Goal: Information Seeking & Learning: Learn about a topic

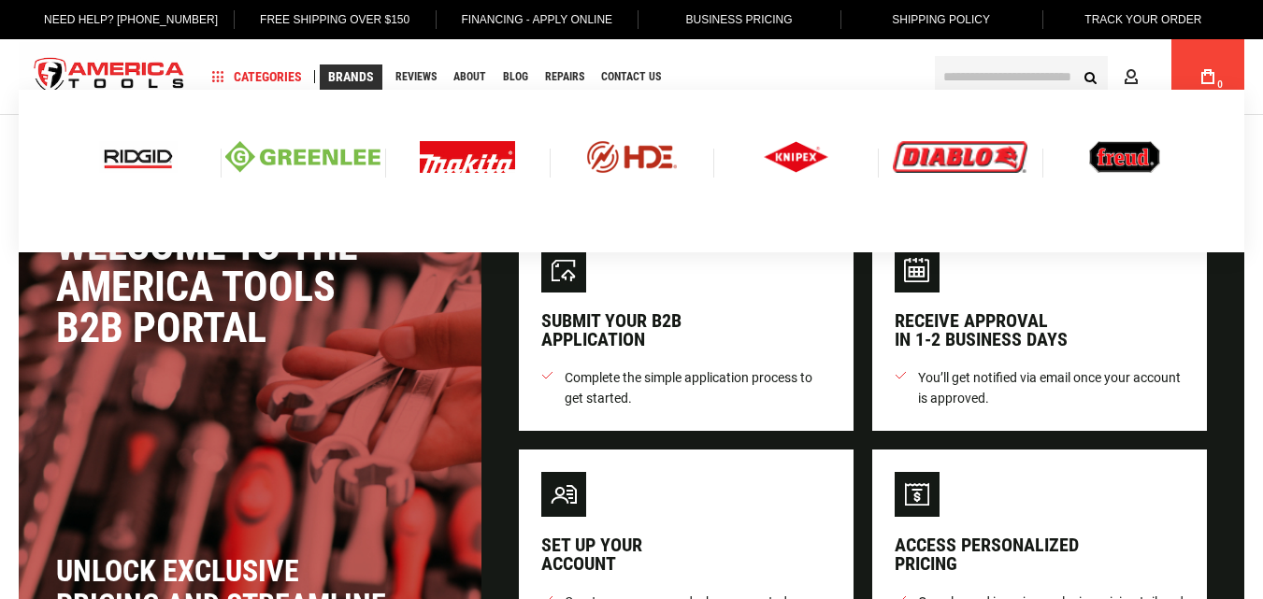
click at [357, 67] on link "Brands" at bounding box center [351, 76] width 63 height 25
click at [361, 75] on span "Brands" at bounding box center [351, 76] width 46 height 13
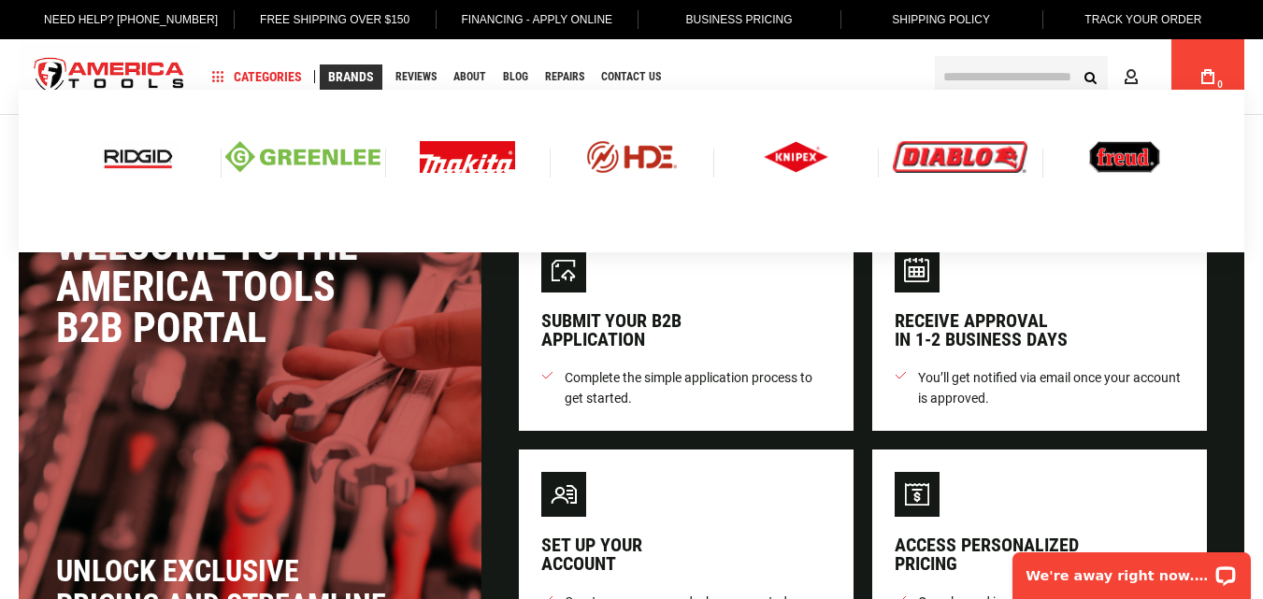
click at [357, 79] on span "Brands" at bounding box center [351, 76] width 46 height 13
click at [360, 81] on span "Brands" at bounding box center [351, 76] width 46 height 13
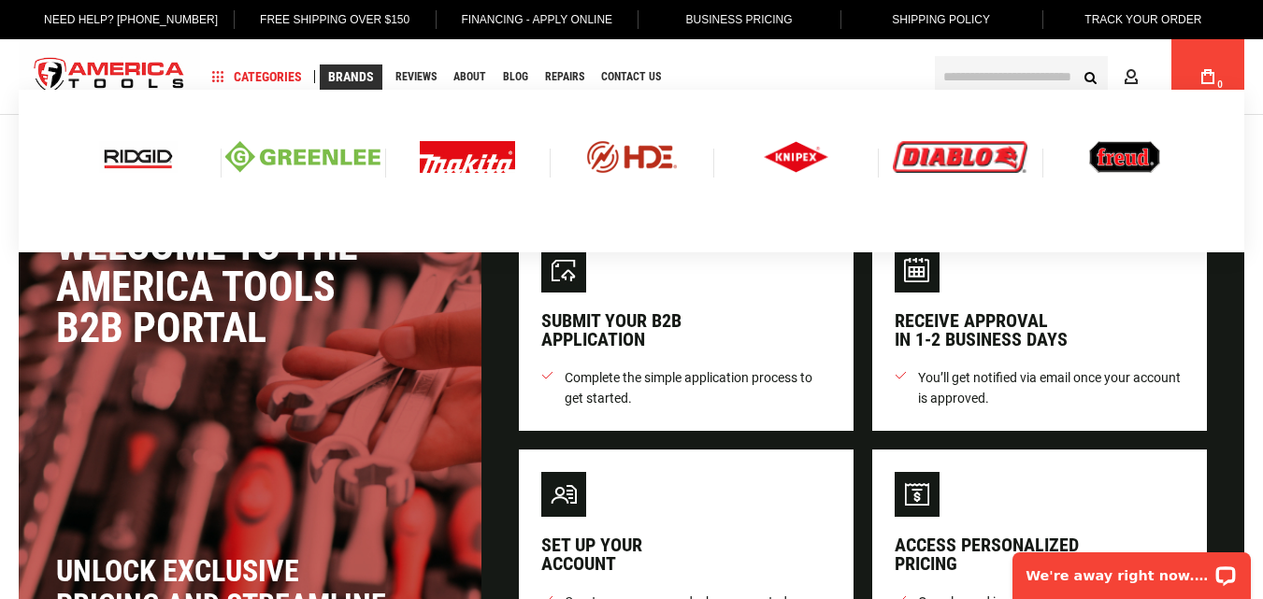
click at [360, 80] on span "Brands" at bounding box center [351, 76] width 46 height 13
click at [360, 78] on span "Brands" at bounding box center [351, 76] width 46 height 13
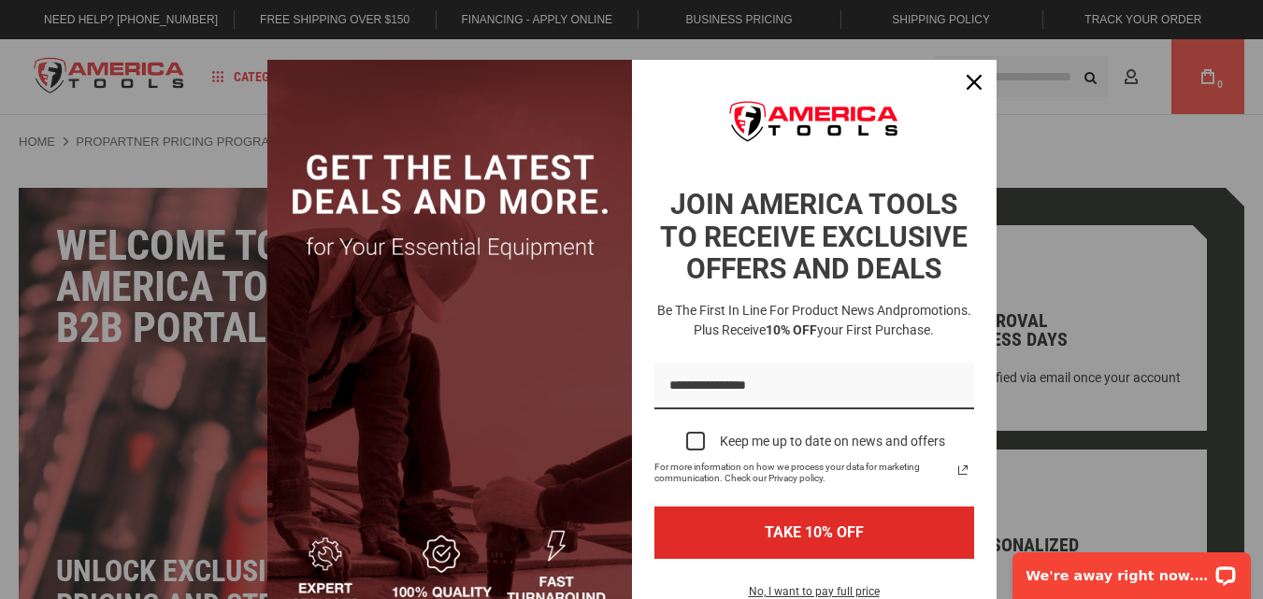
click at [359, 75] on img "Marketing offer form" at bounding box center [449, 361] width 365 height 602
click at [964, 72] on div "Close" at bounding box center [974, 82] width 30 height 30
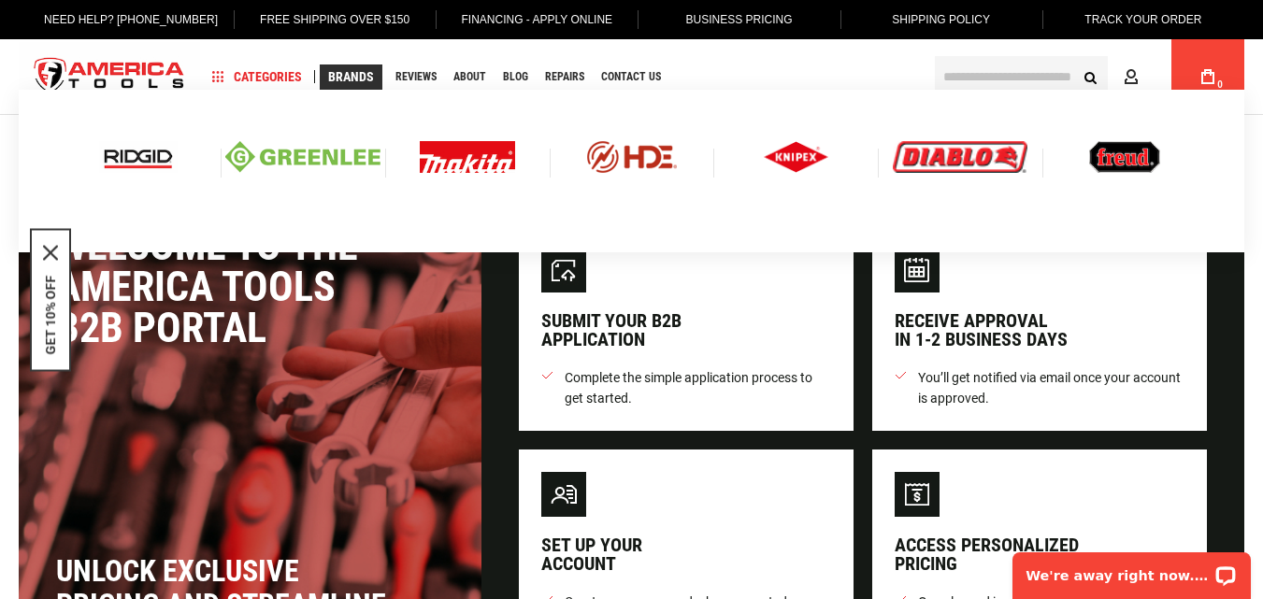
click at [350, 72] on span "Brands" at bounding box center [351, 76] width 46 height 13
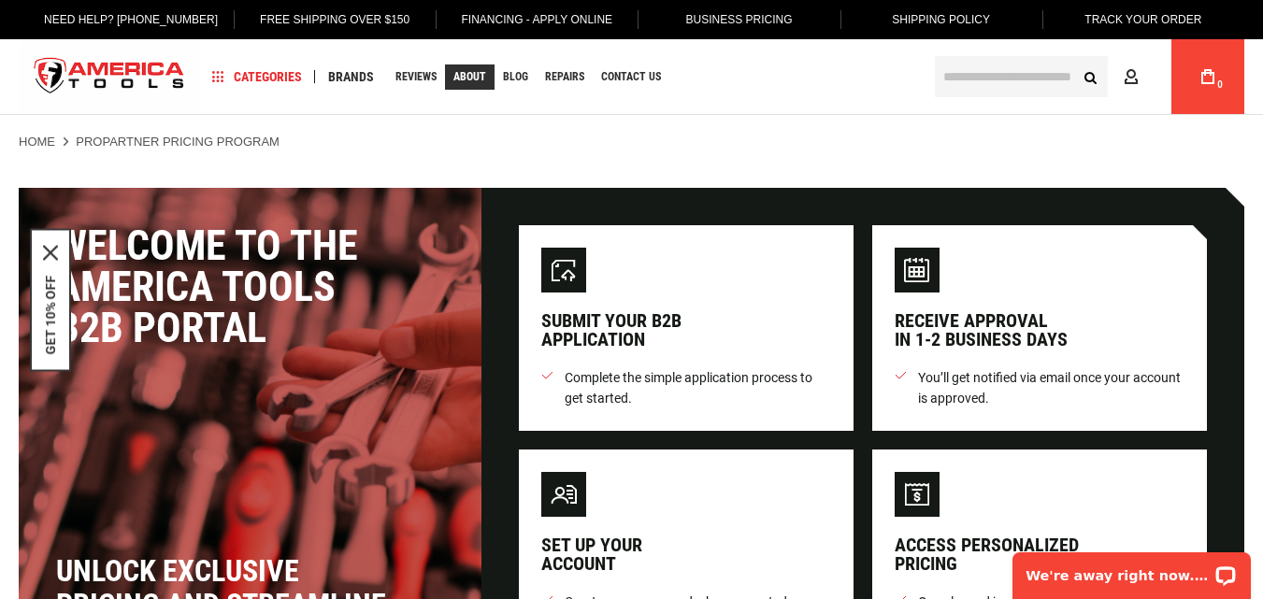
click at [467, 76] on span "About" at bounding box center [469, 76] width 33 height 11
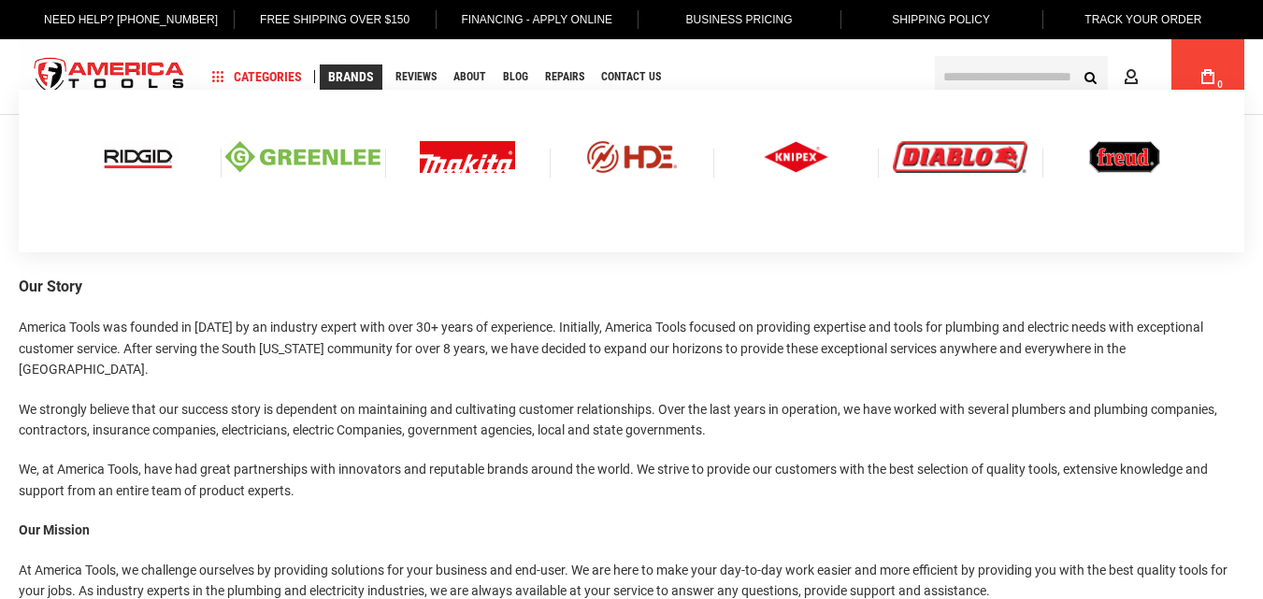
click at [357, 78] on span "Brands" at bounding box center [351, 76] width 46 height 13
click at [357, 84] on link "Brands" at bounding box center [351, 76] width 63 height 25
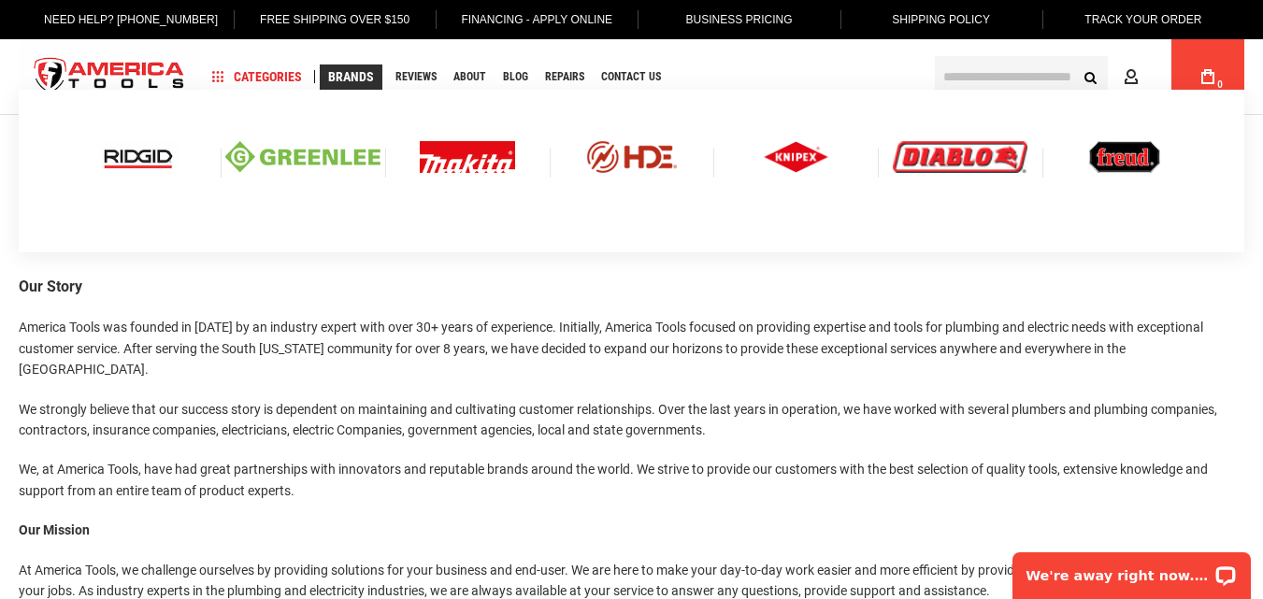
click at [352, 78] on span "Brands" at bounding box center [351, 76] width 46 height 13
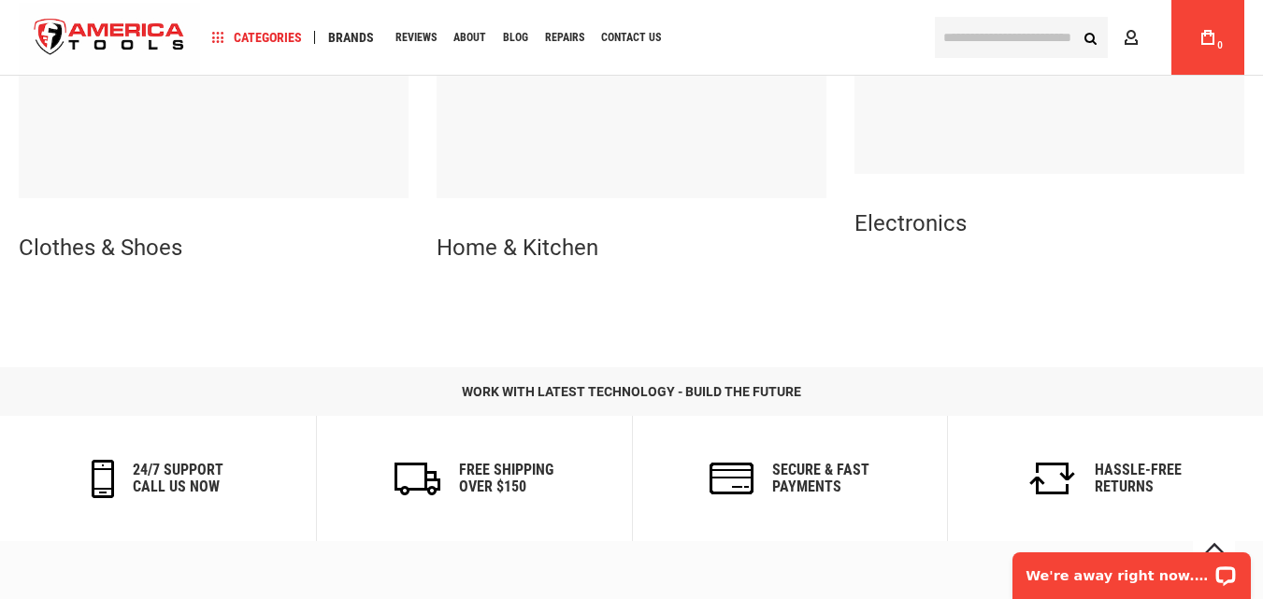
scroll to position [841, 0]
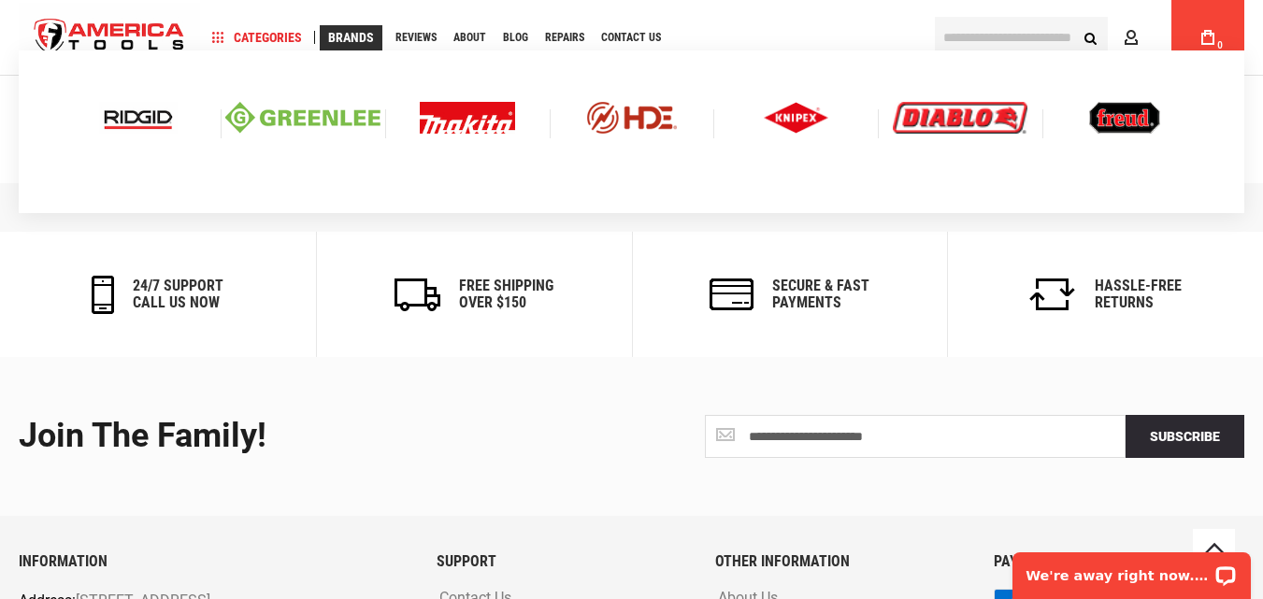
click at [357, 39] on span "Brands" at bounding box center [351, 37] width 46 height 13
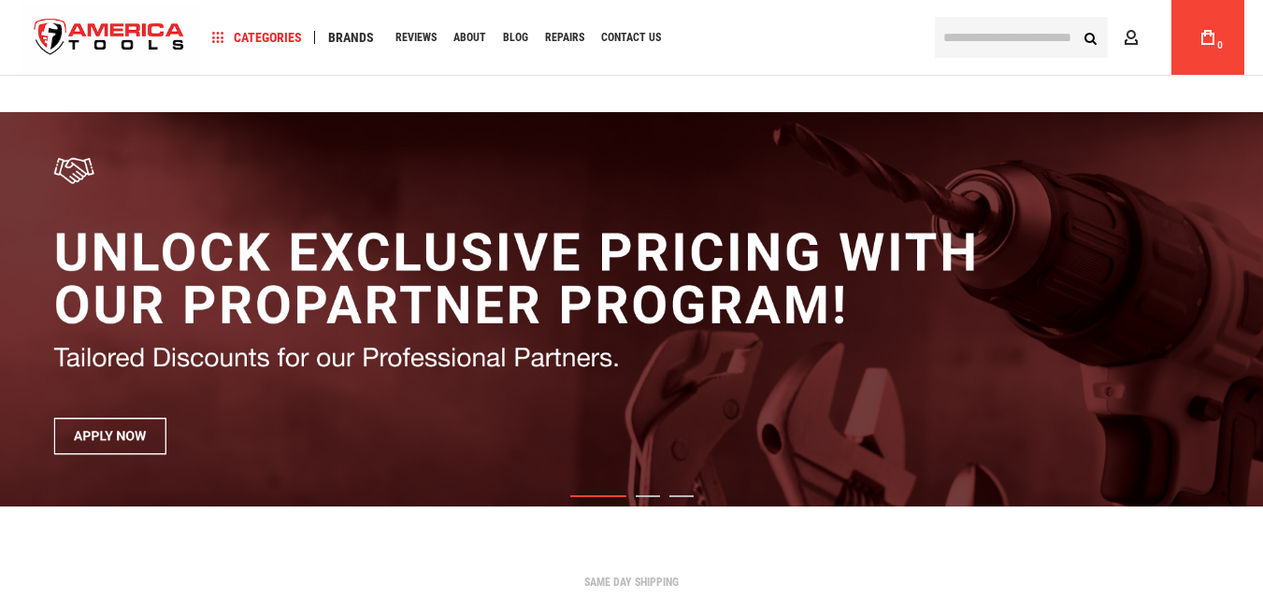
scroll to position [654, 0]
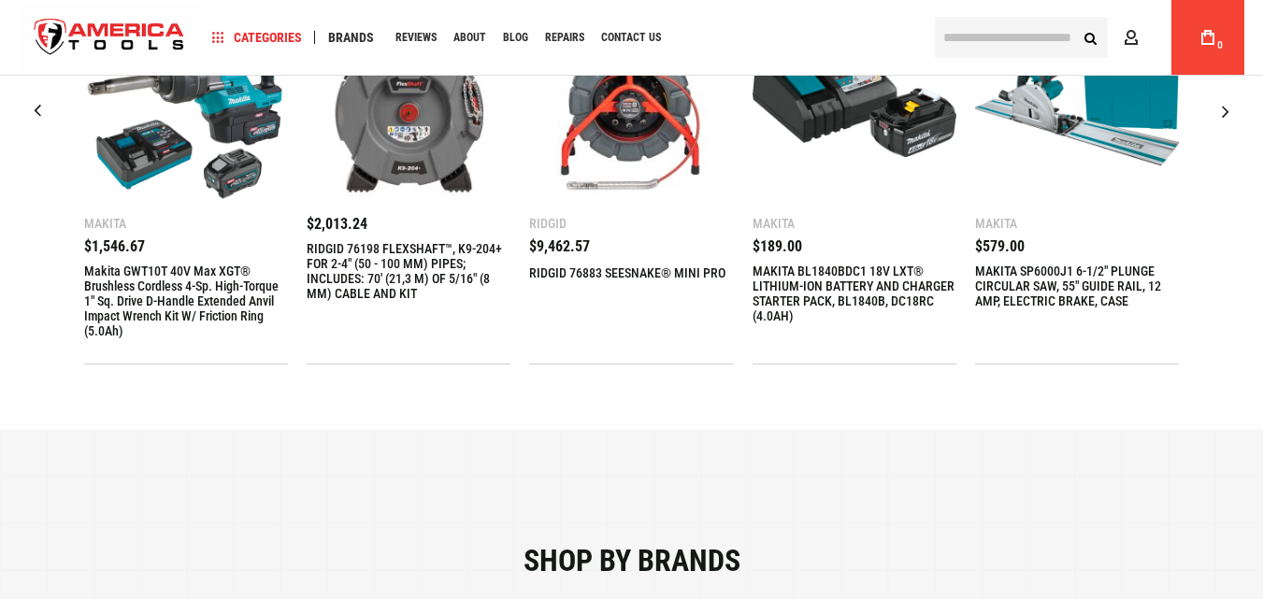
click at [402, 124] on img "2 / 9" at bounding box center [409, 101] width 204 height 204
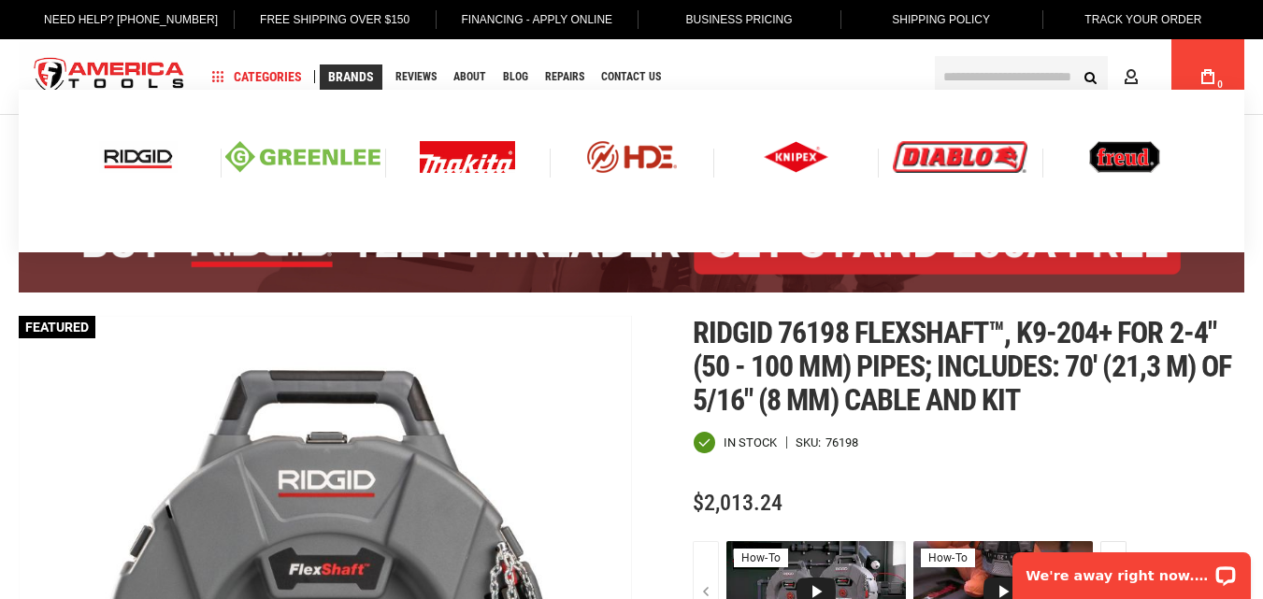
click at [355, 80] on span "Brands" at bounding box center [351, 76] width 46 height 13
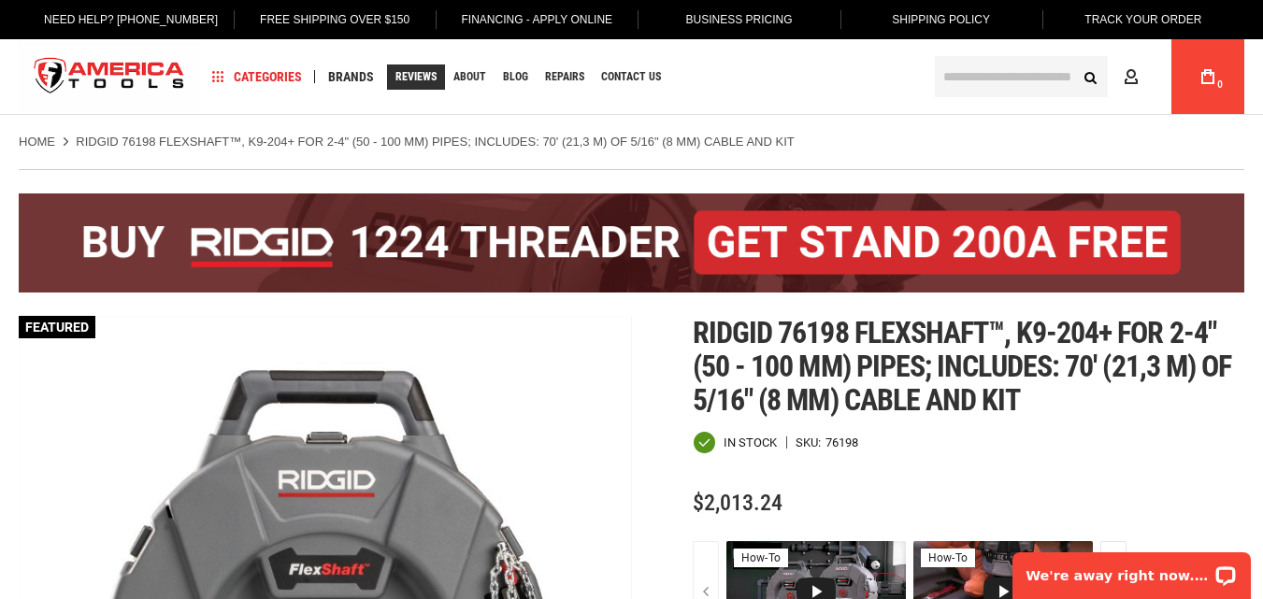
click at [421, 71] on span "Reviews" at bounding box center [415, 76] width 41 height 11
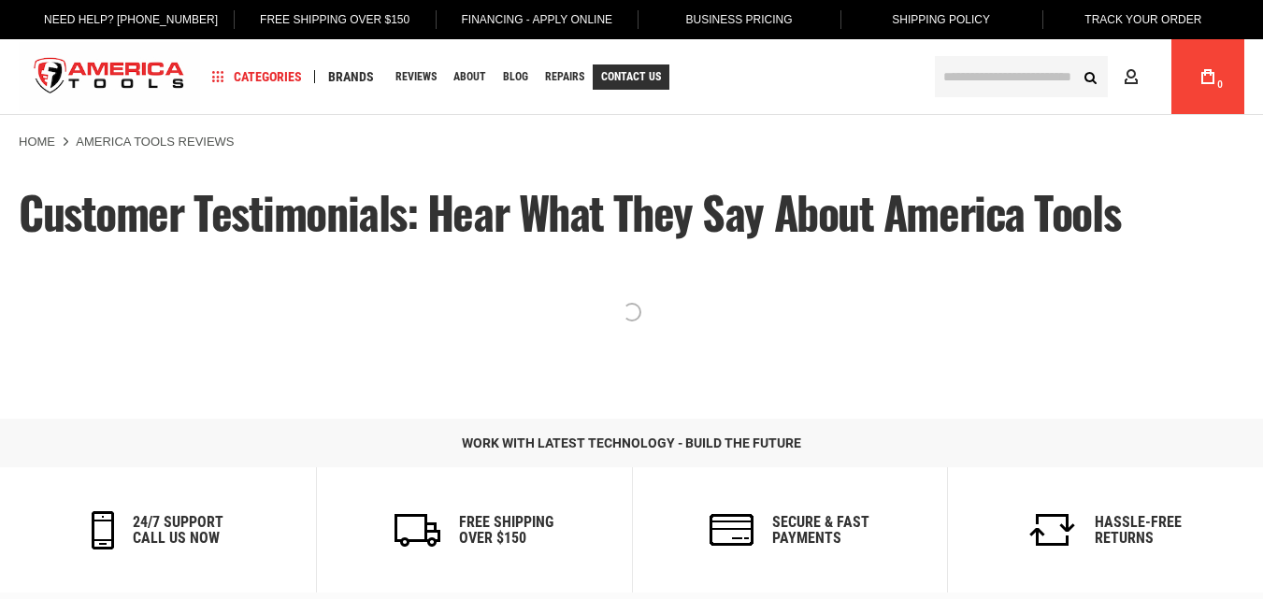
click at [637, 79] on span "Contact Us" at bounding box center [631, 76] width 60 height 11
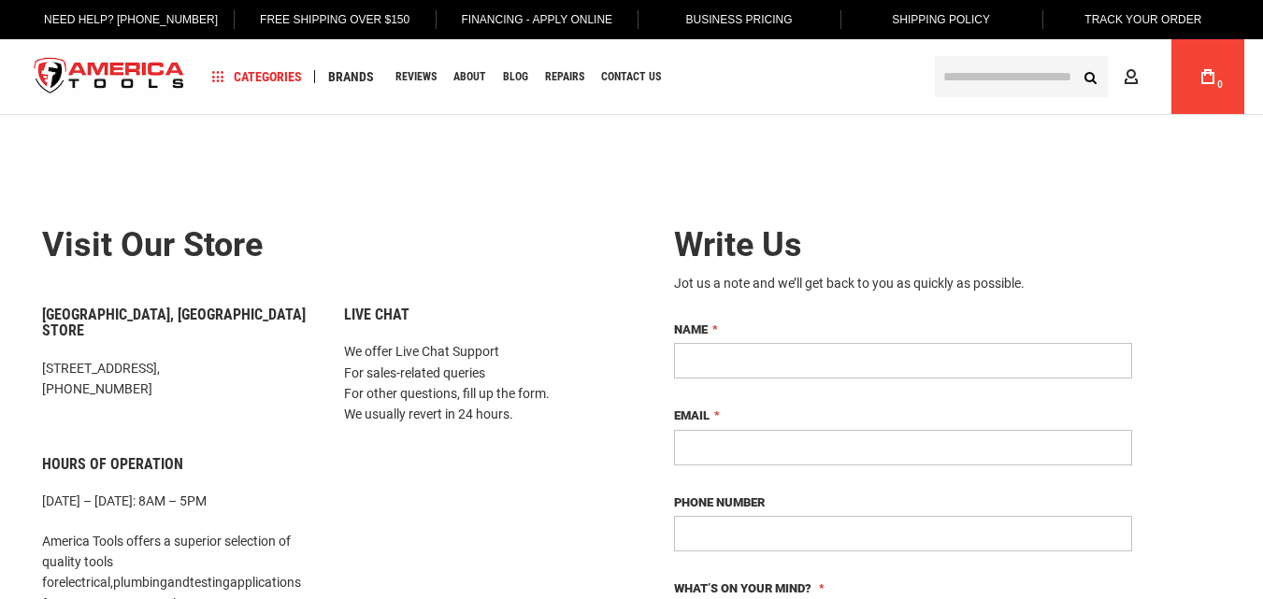
click at [540, 74] on link "Repairs" at bounding box center [564, 76] width 56 height 25
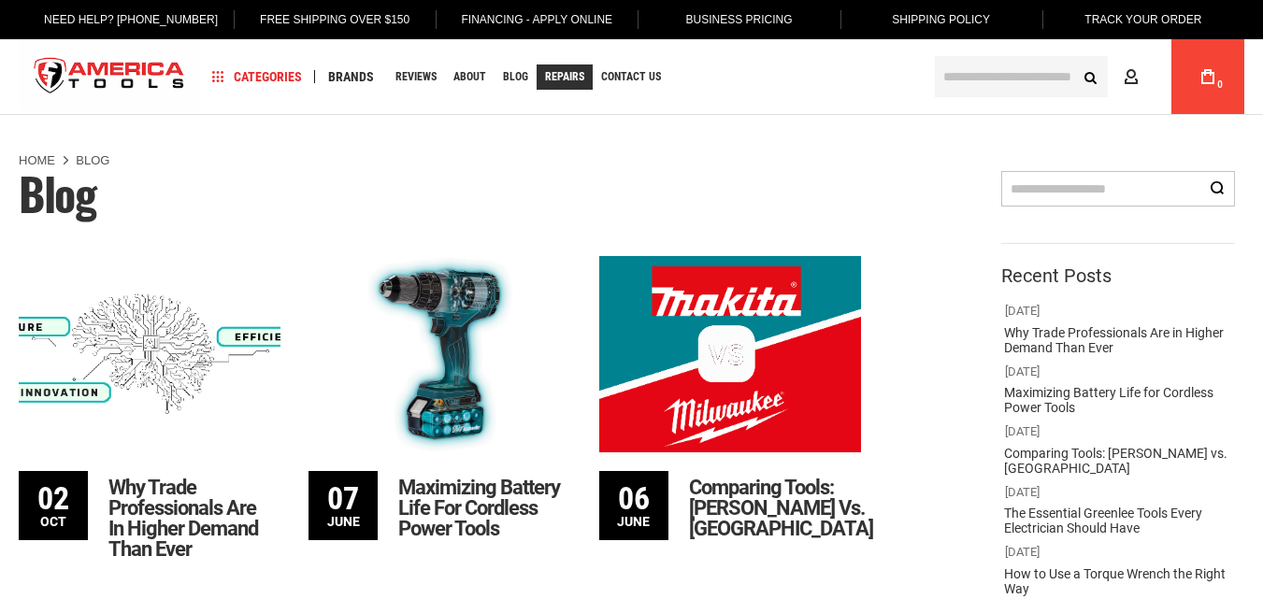
click at [566, 77] on span "Repairs" at bounding box center [564, 76] width 39 height 11
